Goal: Subscribe to service/newsletter

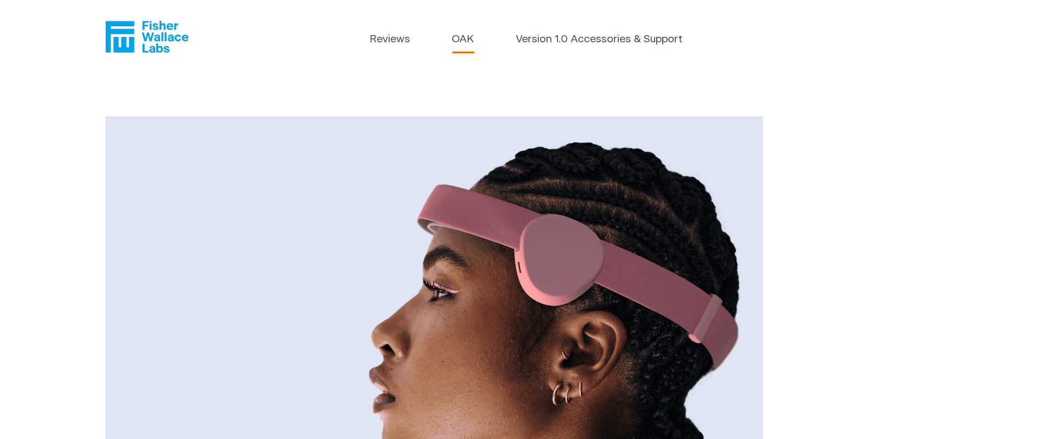
click at [522, 39] on link "Version 1.0 Accessories & Support" at bounding box center [599, 40] width 167 height 16
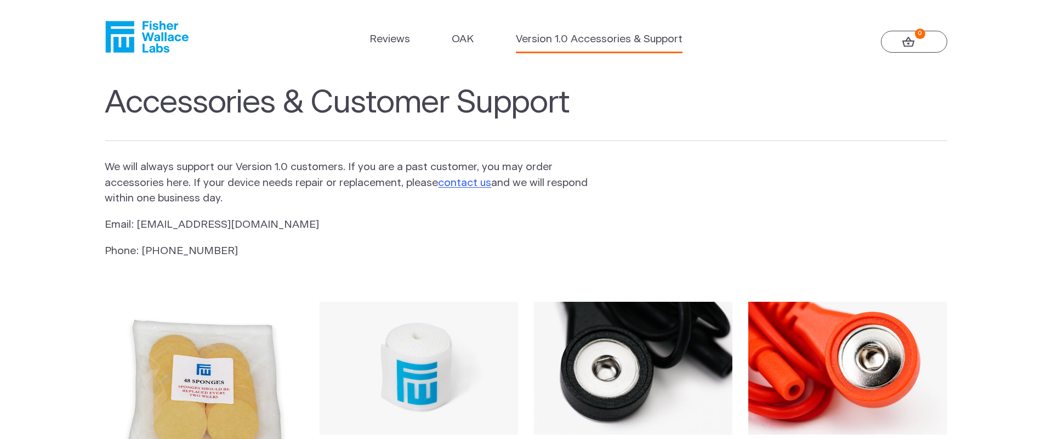
click at [384, 43] on link "Reviews" at bounding box center [390, 40] width 41 height 16
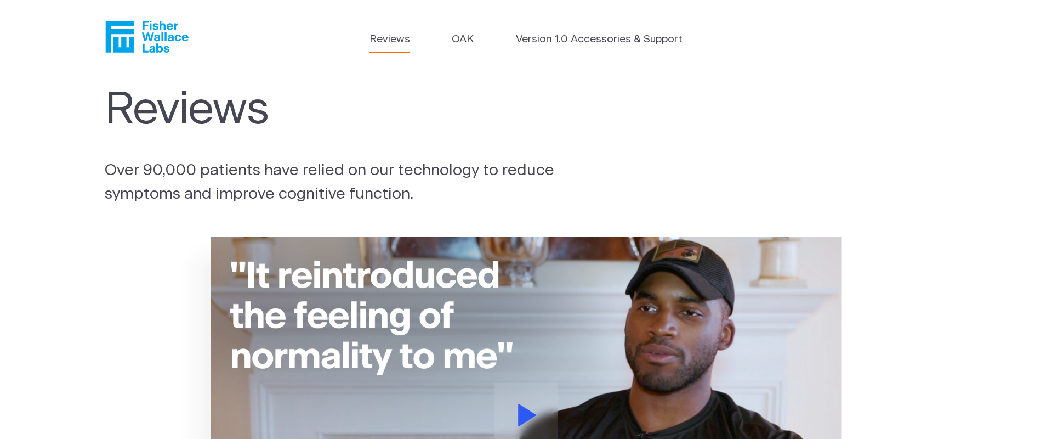
click at [465, 41] on link "OAK" at bounding box center [463, 40] width 22 height 16
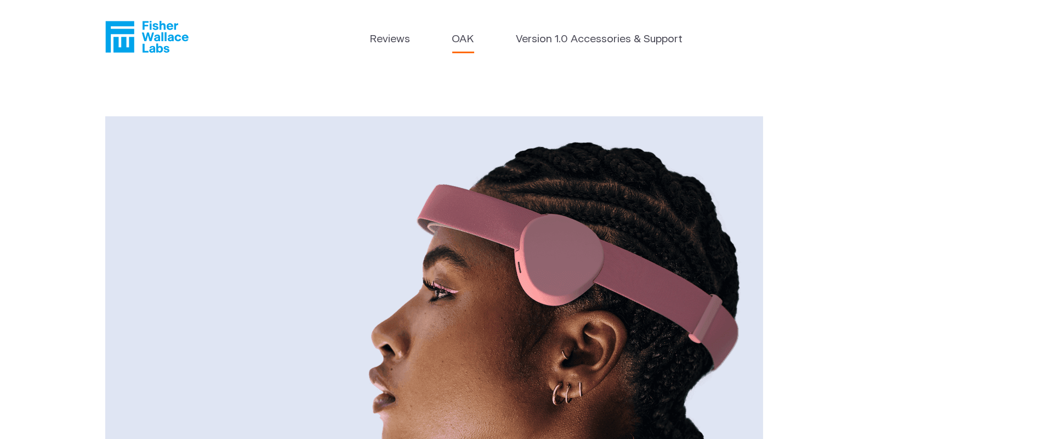
click at [157, 30] on icon "Fisher Wallace" at bounding box center [146, 37] width 83 height 32
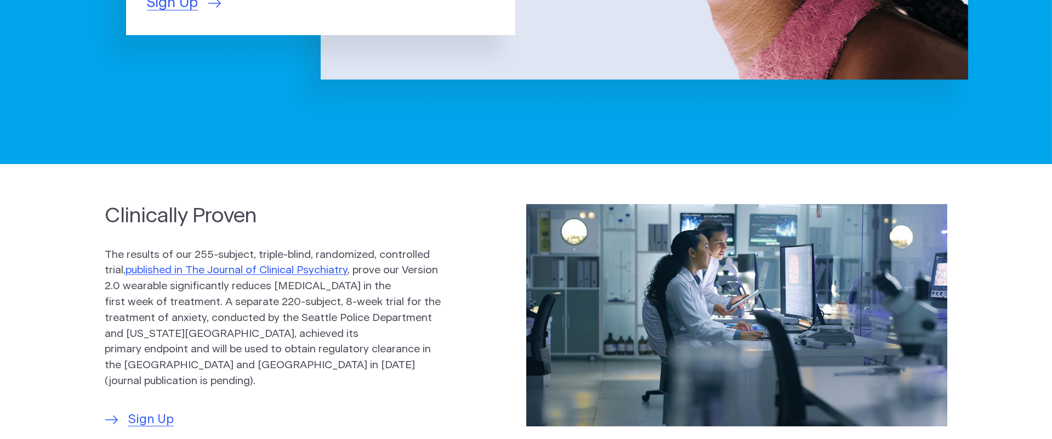
scroll to position [548, 0]
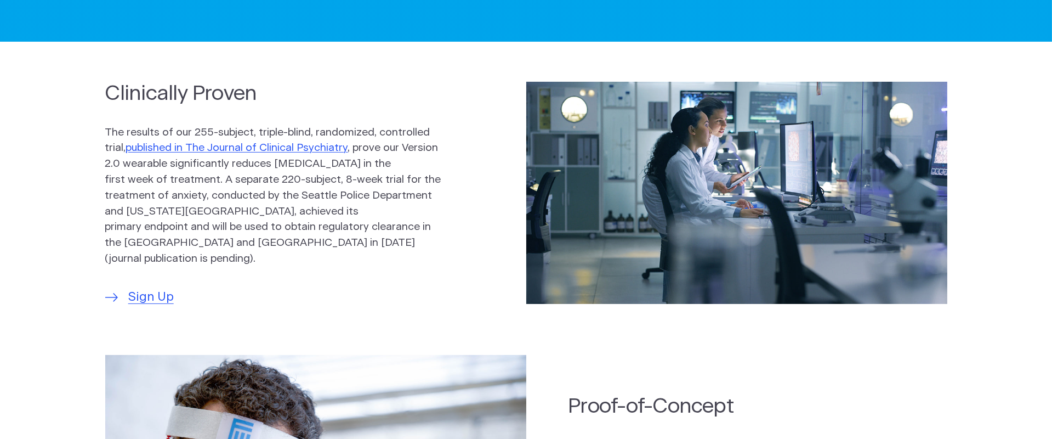
click at [140, 288] on span "Sign Up" at bounding box center [151, 297] width 46 height 19
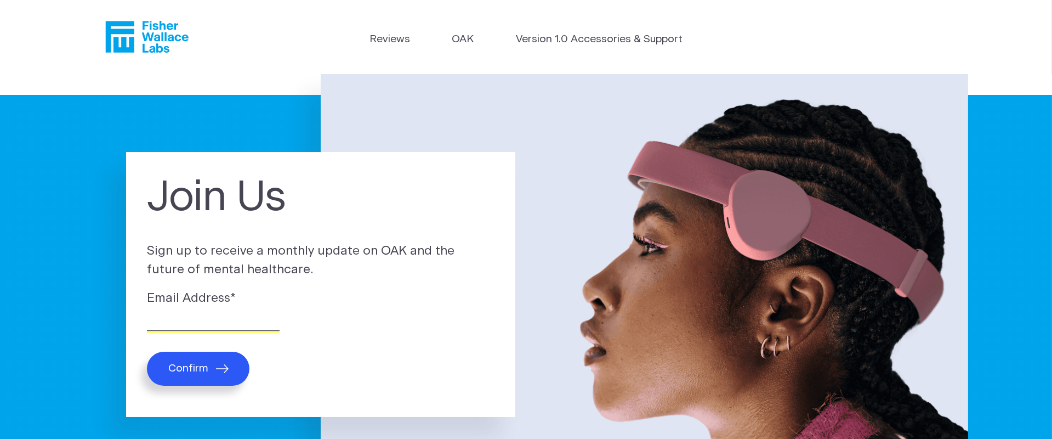
click at [177, 317] on input "Email Address *" at bounding box center [213, 322] width 133 height 17
type input "[EMAIL_ADDRESS][DOMAIN_NAME]"
click at [183, 355] on button "Confirm" at bounding box center [198, 367] width 103 height 33
